Goal: Information Seeking & Learning: Learn about a topic

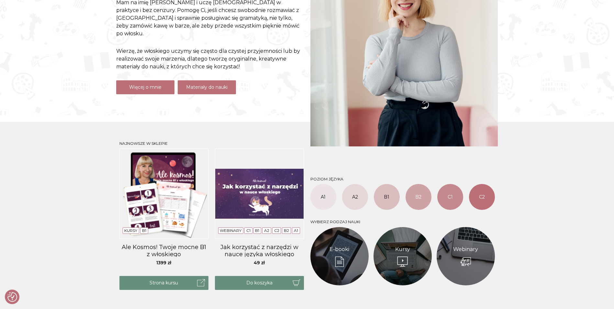
click at [196, 83] on link "Materiały do nauki" at bounding box center [207, 87] width 58 height 14
click at [454, 253] on link "Webinary" at bounding box center [465, 249] width 25 height 8
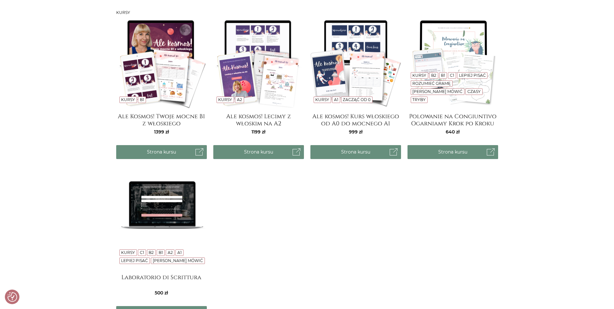
scroll to position [582, 0]
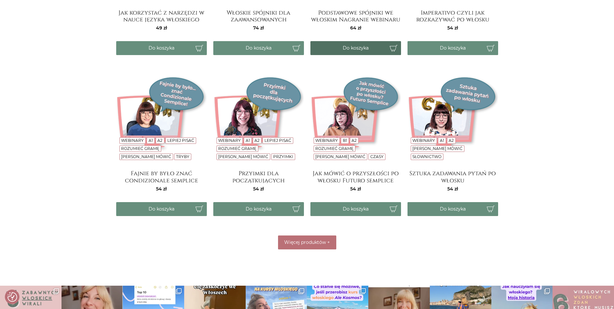
scroll to position [259, 0]
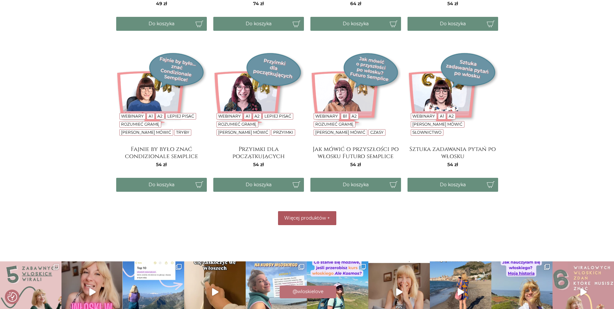
click at [327, 217] on span "+" at bounding box center [328, 218] width 3 height 6
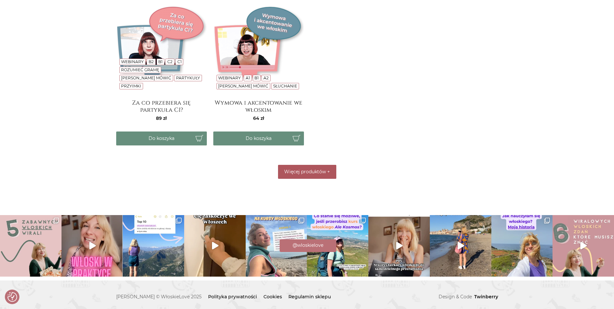
scroll to position [629, 0]
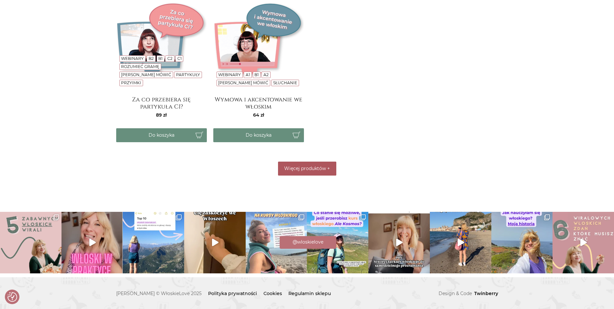
click at [327, 168] on span "+" at bounding box center [328, 168] width 3 height 6
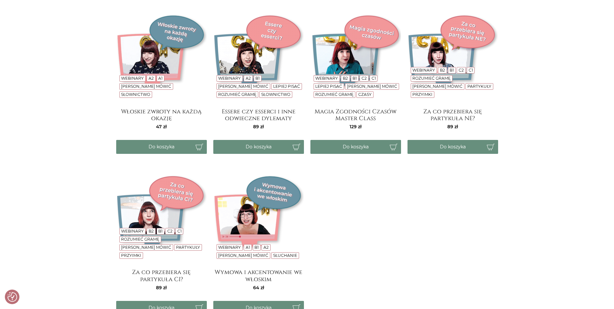
scroll to position [324, 0]
